Goal: Task Accomplishment & Management: Manage account settings

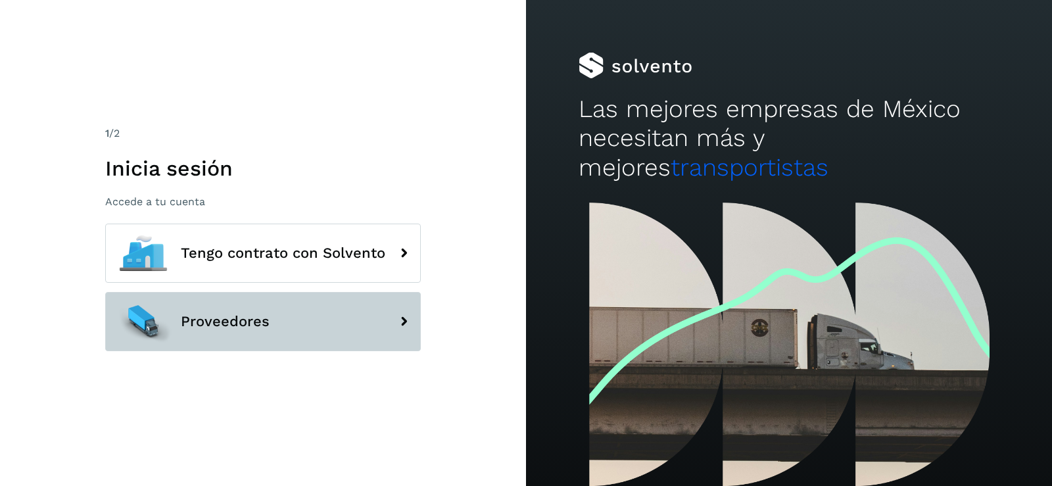
click at [311, 325] on button "Proveedores" at bounding box center [263, 321] width 316 height 59
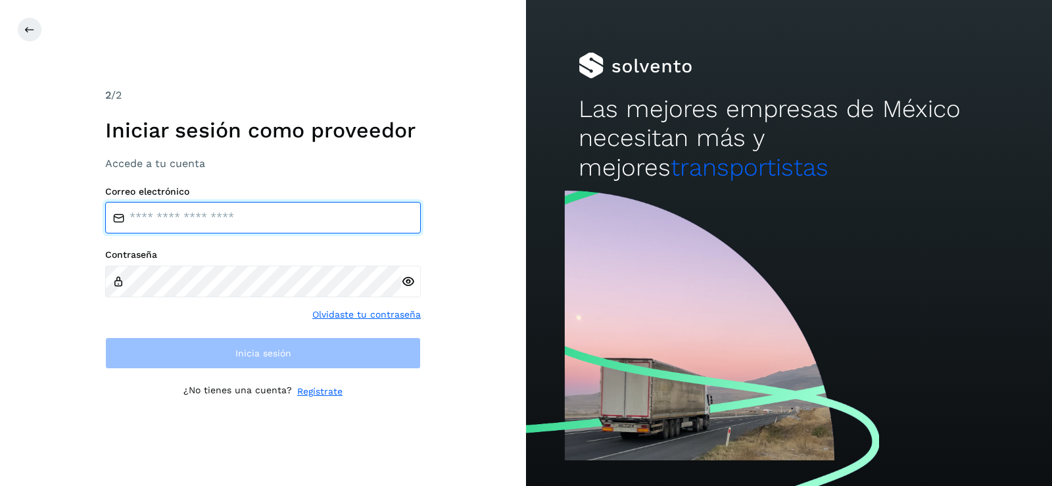
type input "**********"
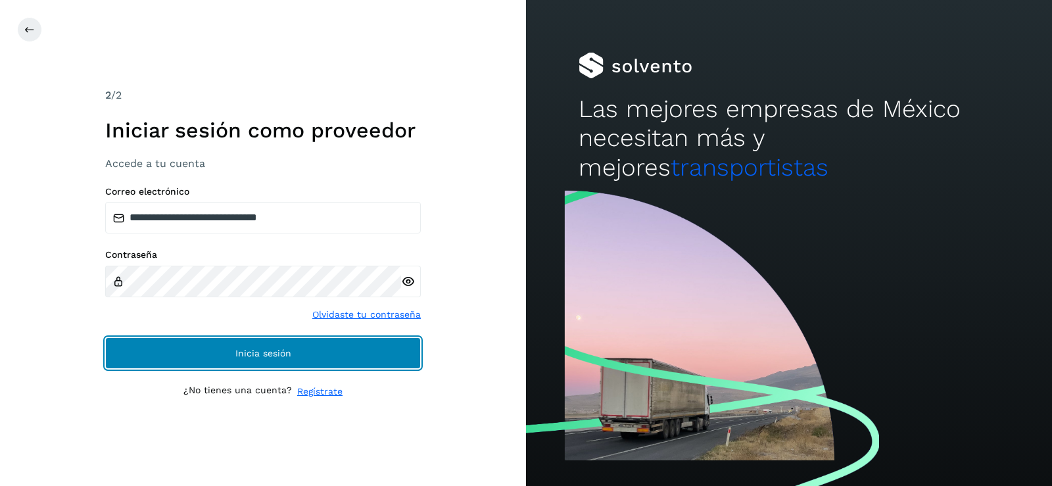
click at [285, 345] on button "Inicia sesión" at bounding box center [263, 353] width 316 height 32
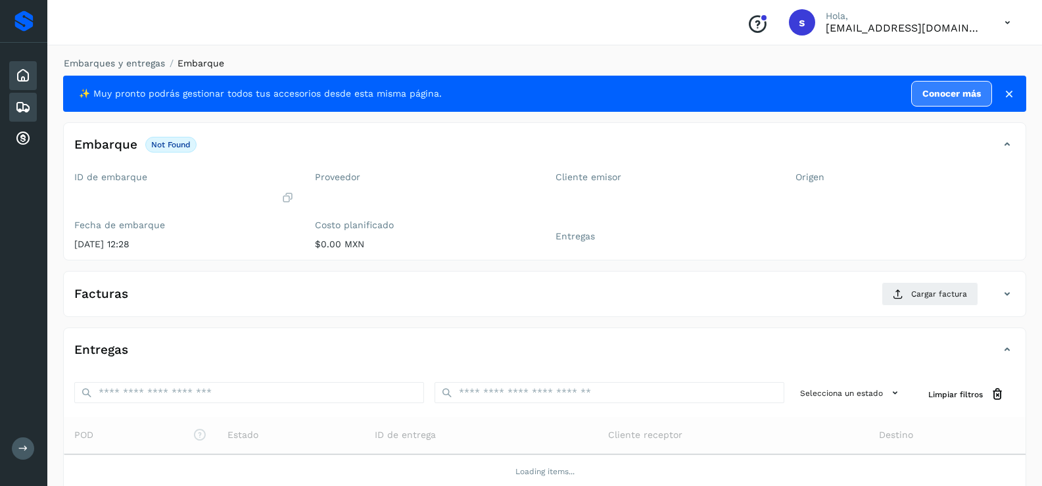
click at [24, 78] on icon at bounding box center [23, 76] width 16 height 16
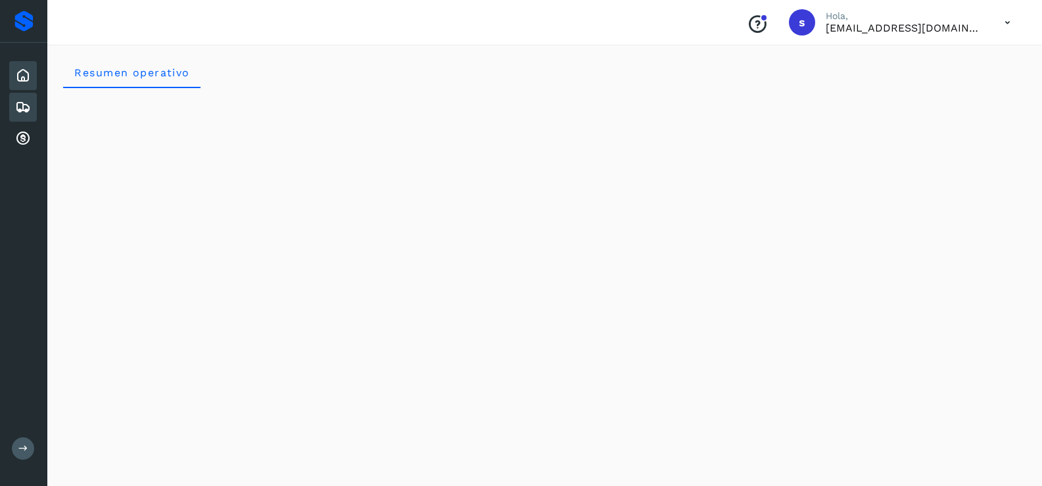
click at [12, 106] on div "Embarques" at bounding box center [23, 107] width 28 height 29
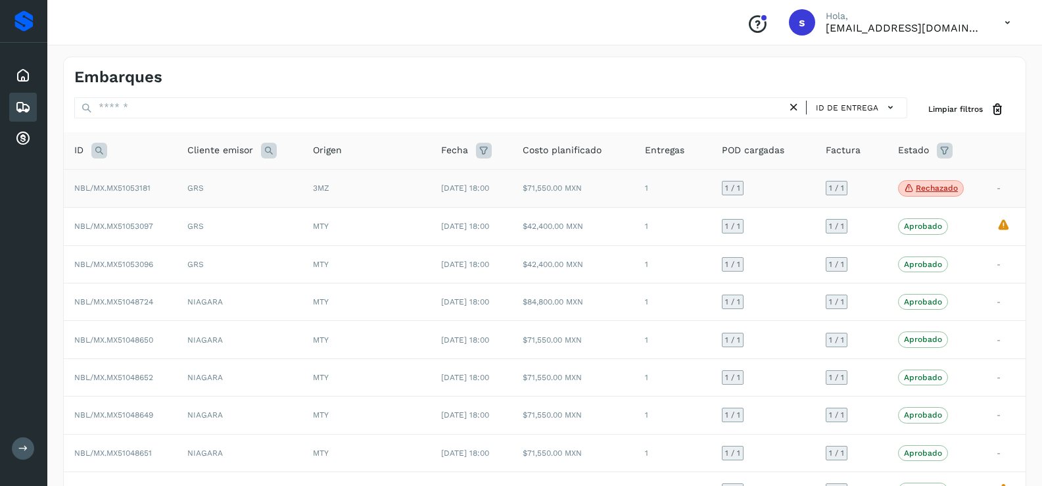
click at [943, 193] on span "Rechazado" at bounding box center [931, 188] width 66 height 17
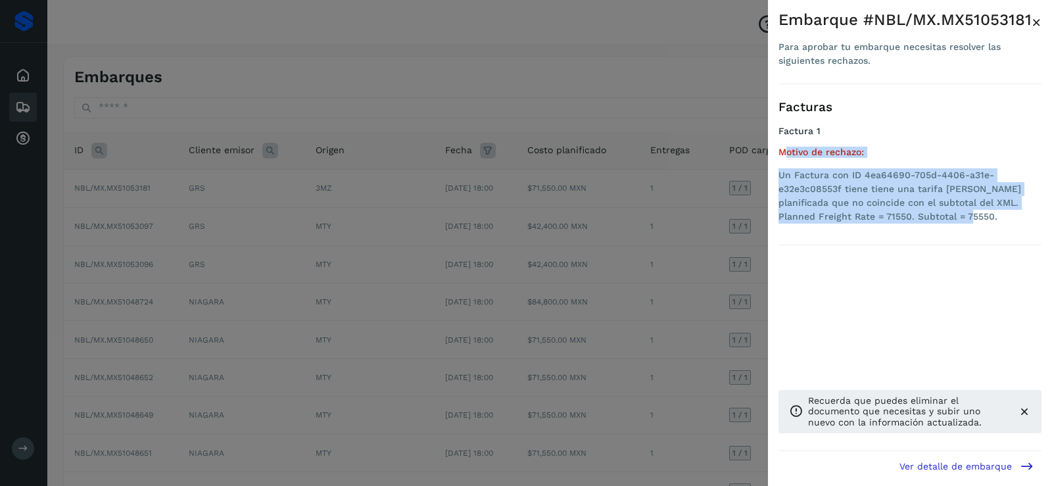
click at [1039, 21] on span "×" at bounding box center [1037, 22] width 10 height 18
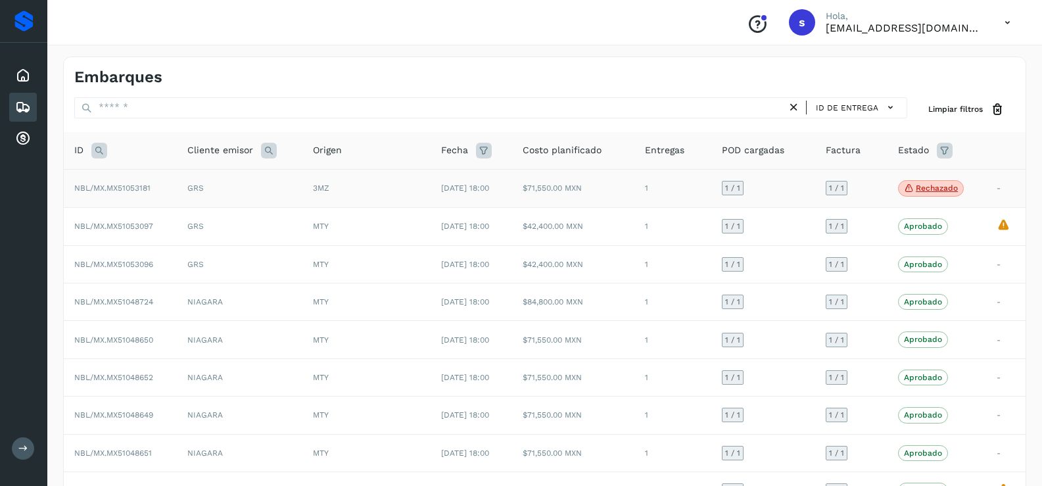
click at [260, 195] on td "GRS" at bounding box center [240, 188] width 126 height 39
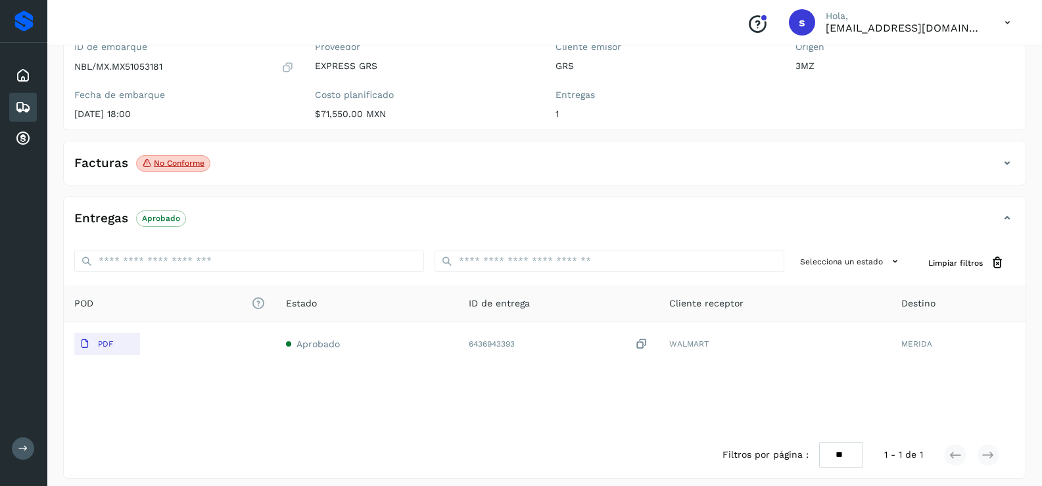
scroll to position [131, 0]
click at [158, 162] on p "No conforme" at bounding box center [179, 161] width 51 height 9
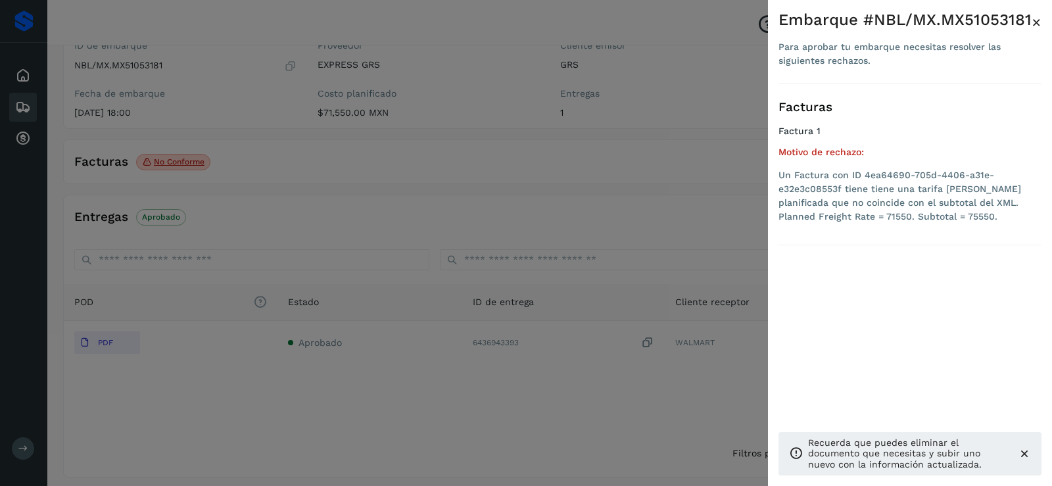
click at [1044, 22] on div "Embarque #NBL/MX.MX51053181 Para aprobar tu embarque necesitas resolver las sig…" at bounding box center [910, 253] width 284 height 507
click at [1036, 22] on span "×" at bounding box center [1037, 22] width 10 height 18
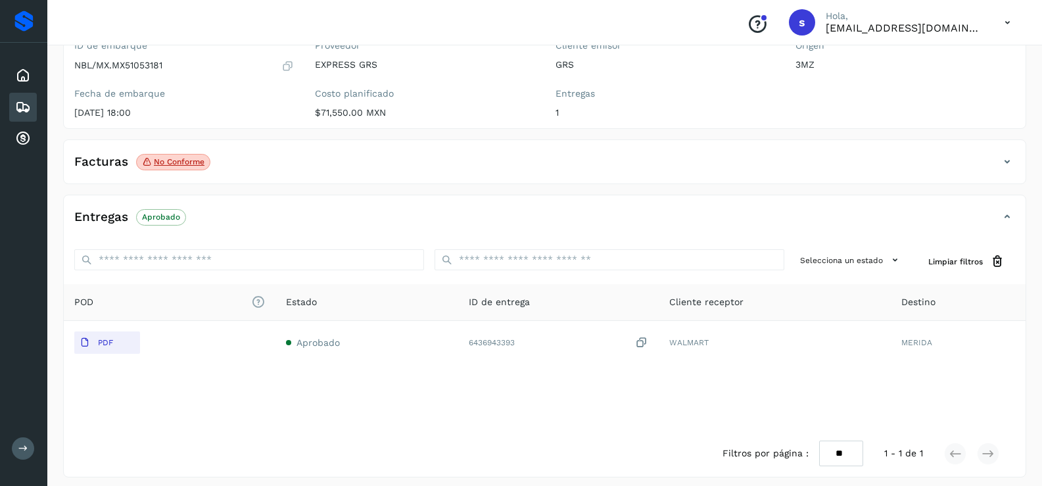
click at [993, 168] on div "Facturas No conforme" at bounding box center [532, 162] width 936 height 22
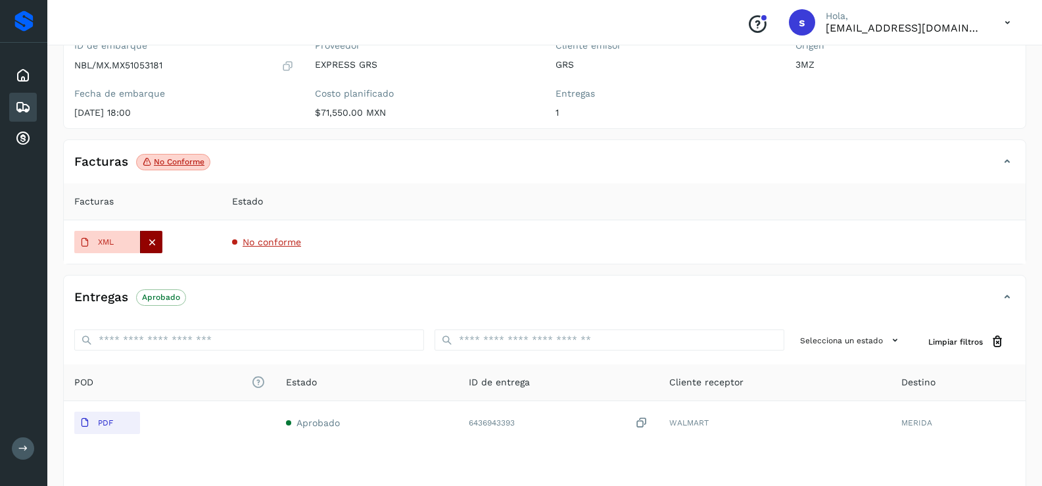
click at [154, 243] on icon at bounding box center [152, 242] width 12 height 12
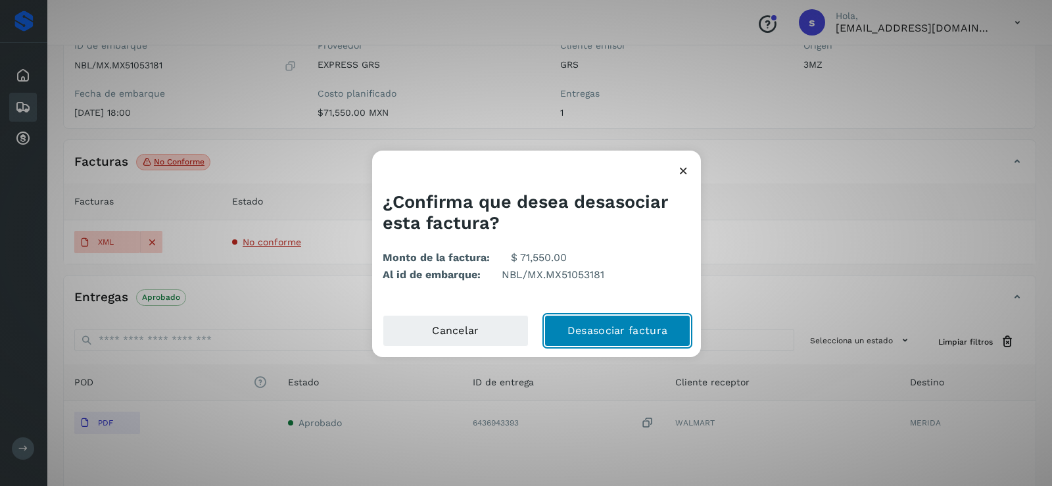
click at [599, 329] on button "Desasociar factura" at bounding box center [617, 331] width 146 height 32
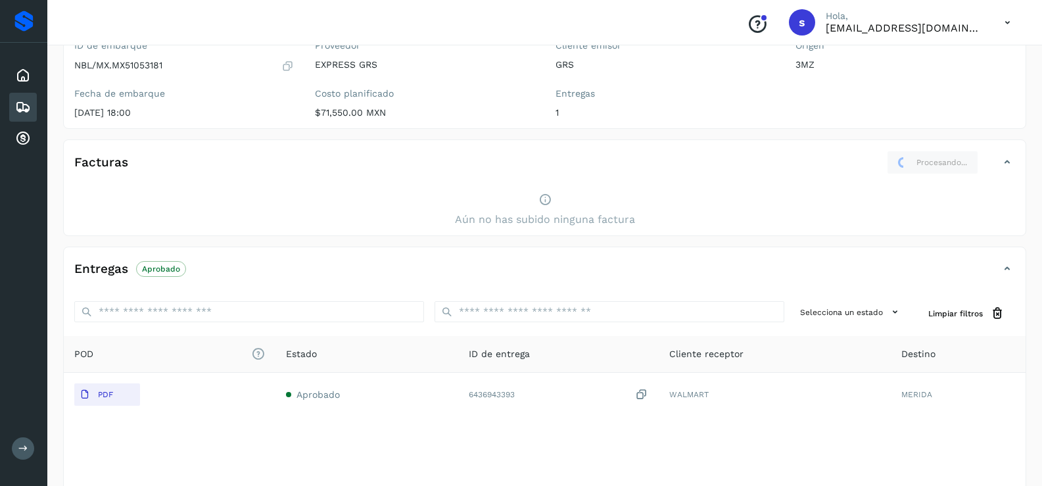
click at [994, 164] on div "Facturas Procesando..." at bounding box center [532, 163] width 936 height 24
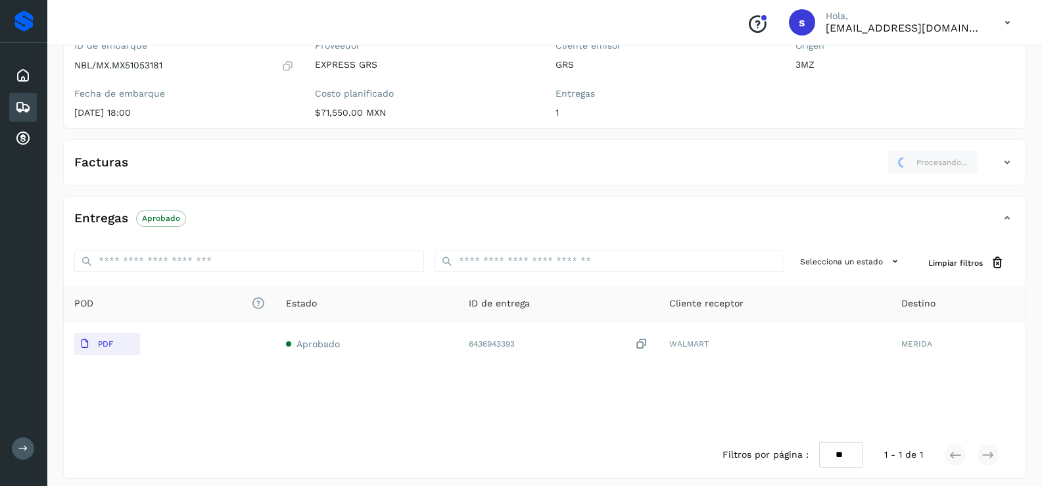
click at [1008, 161] on icon at bounding box center [1007, 162] width 16 height 16
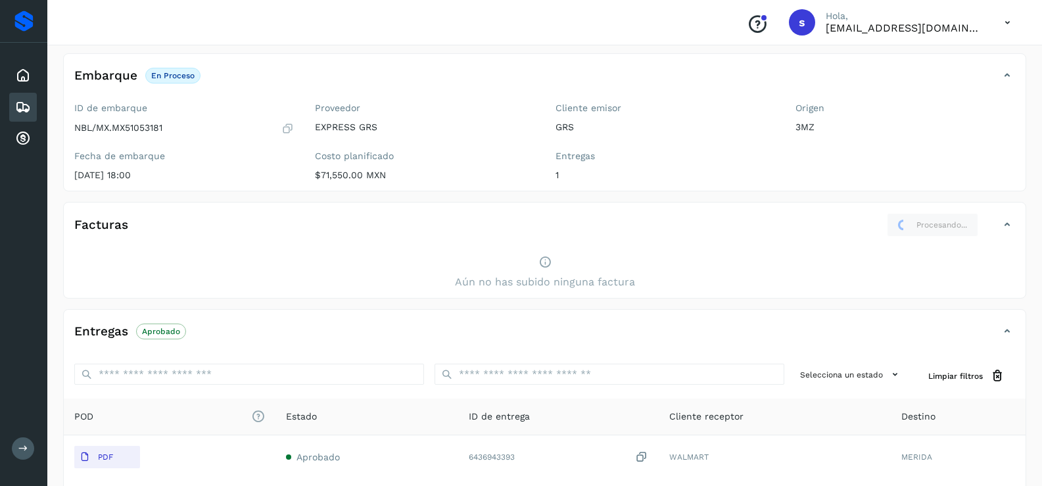
scroll to position [0, 0]
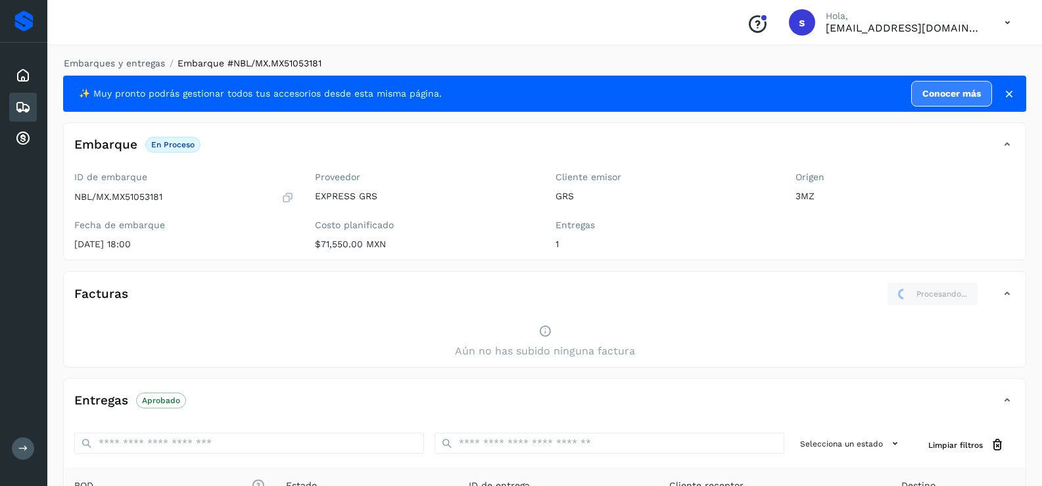
click at [1010, 96] on icon at bounding box center [1009, 93] width 13 height 13
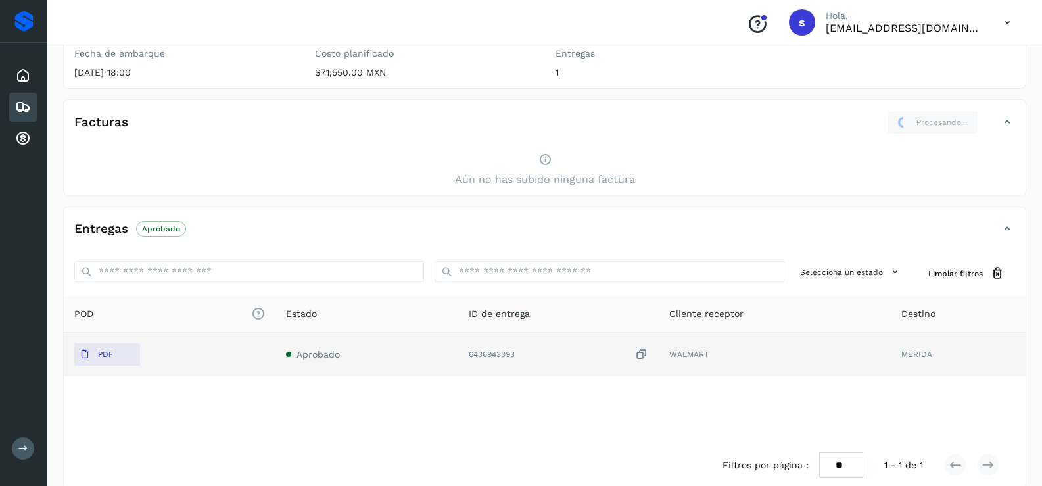
scroll to position [149, 0]
